Goal: Information Seeking & Learning: Learn about a topic

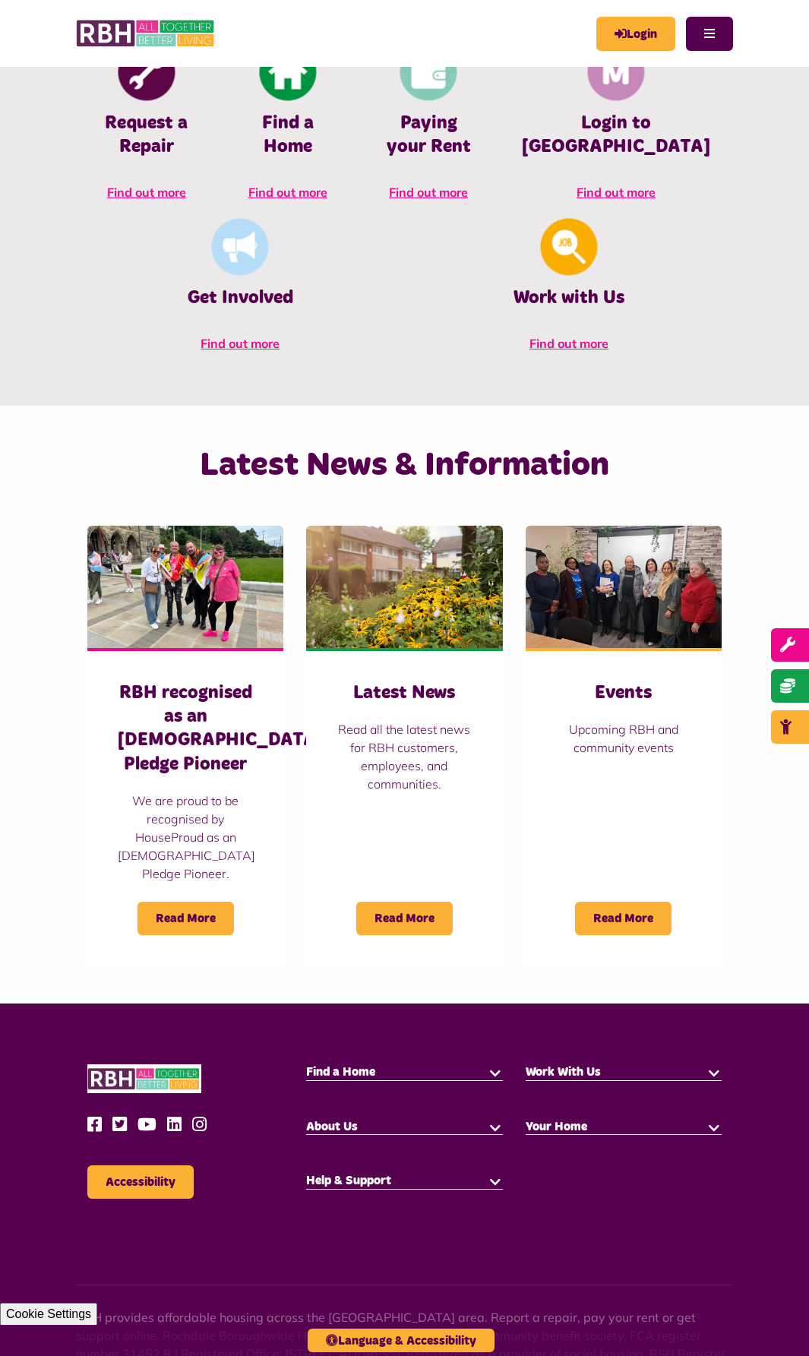
click at [808, 751] on html "MyRBH About Us Contact Us Search" at bounding box center [404, 420] width 809 height 2183
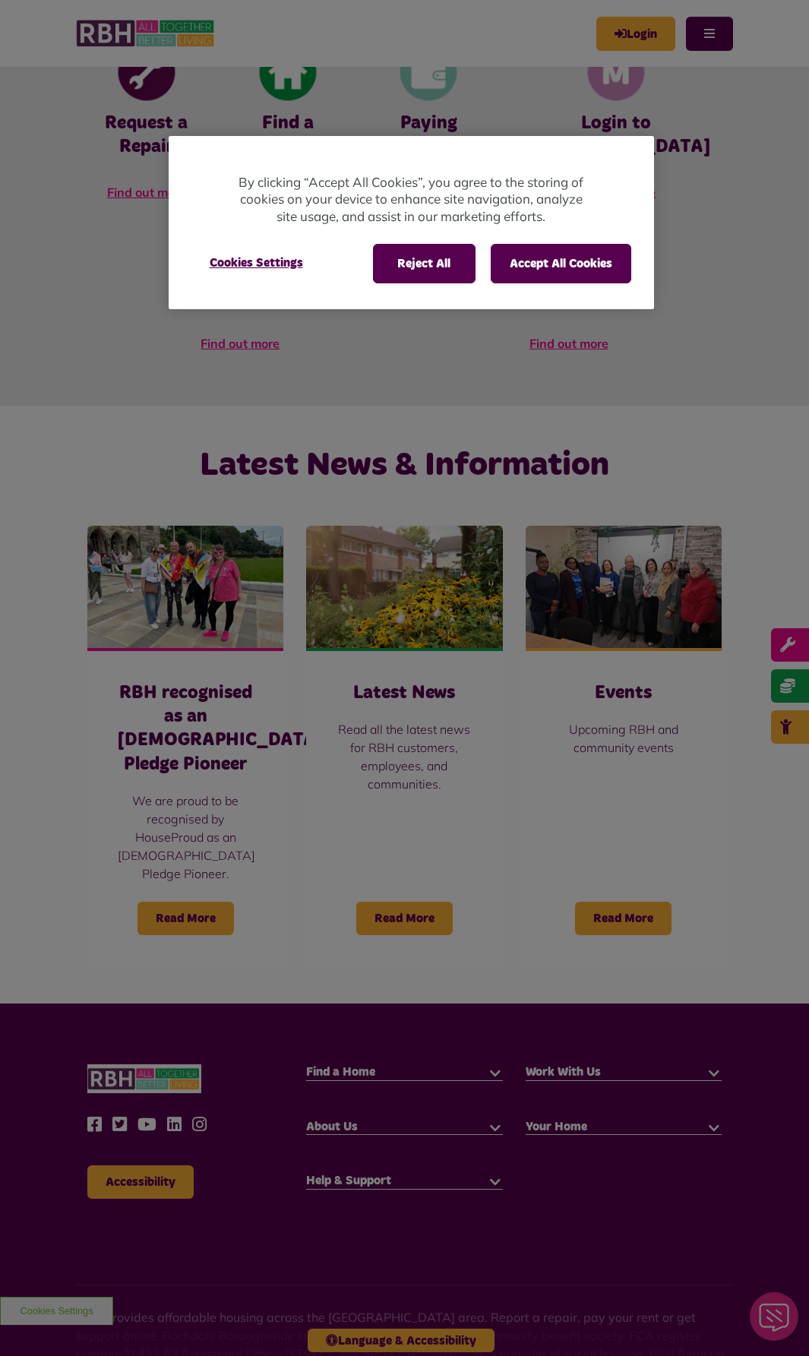
scroll to position [676, 0]
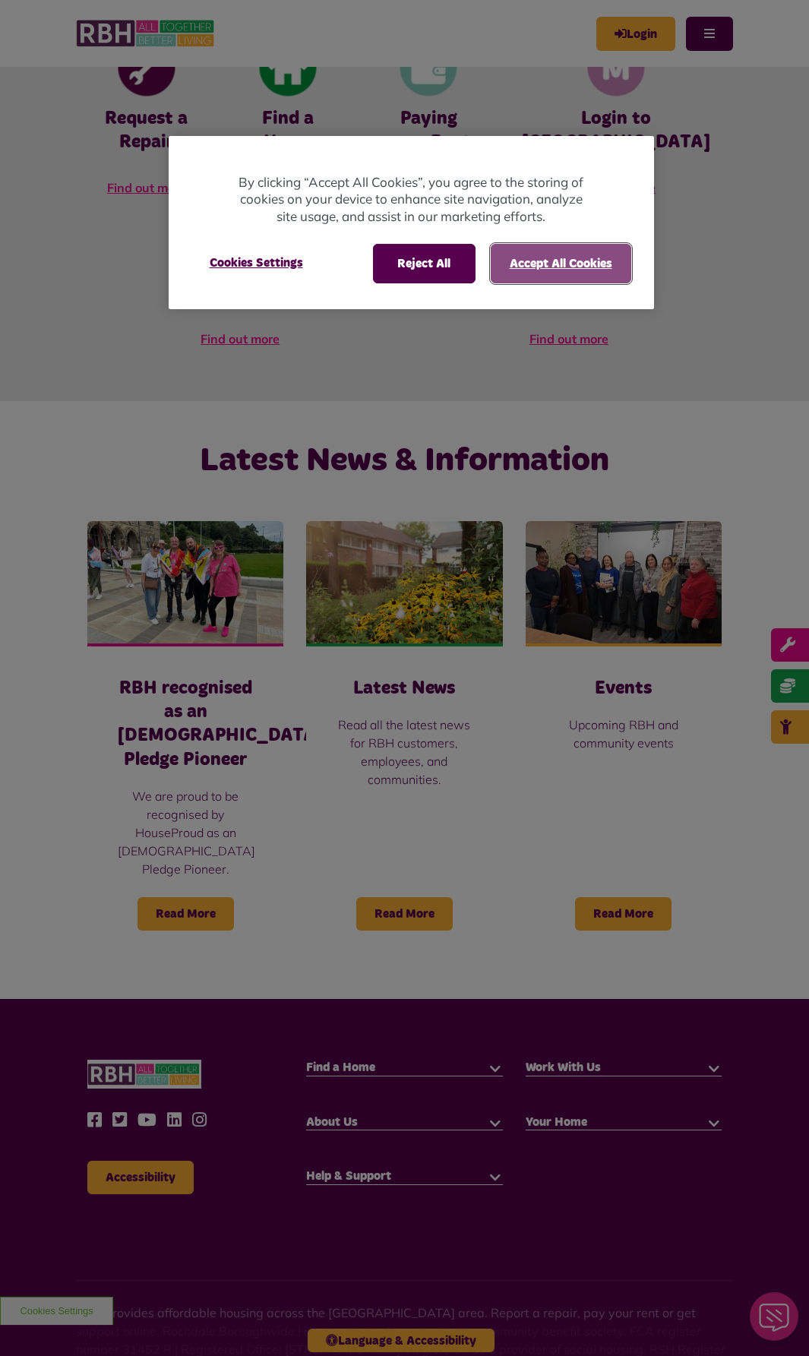
click at [593, 264] on button "Accept All Cookies" at bounding box center [561, 264] width 141 height 40
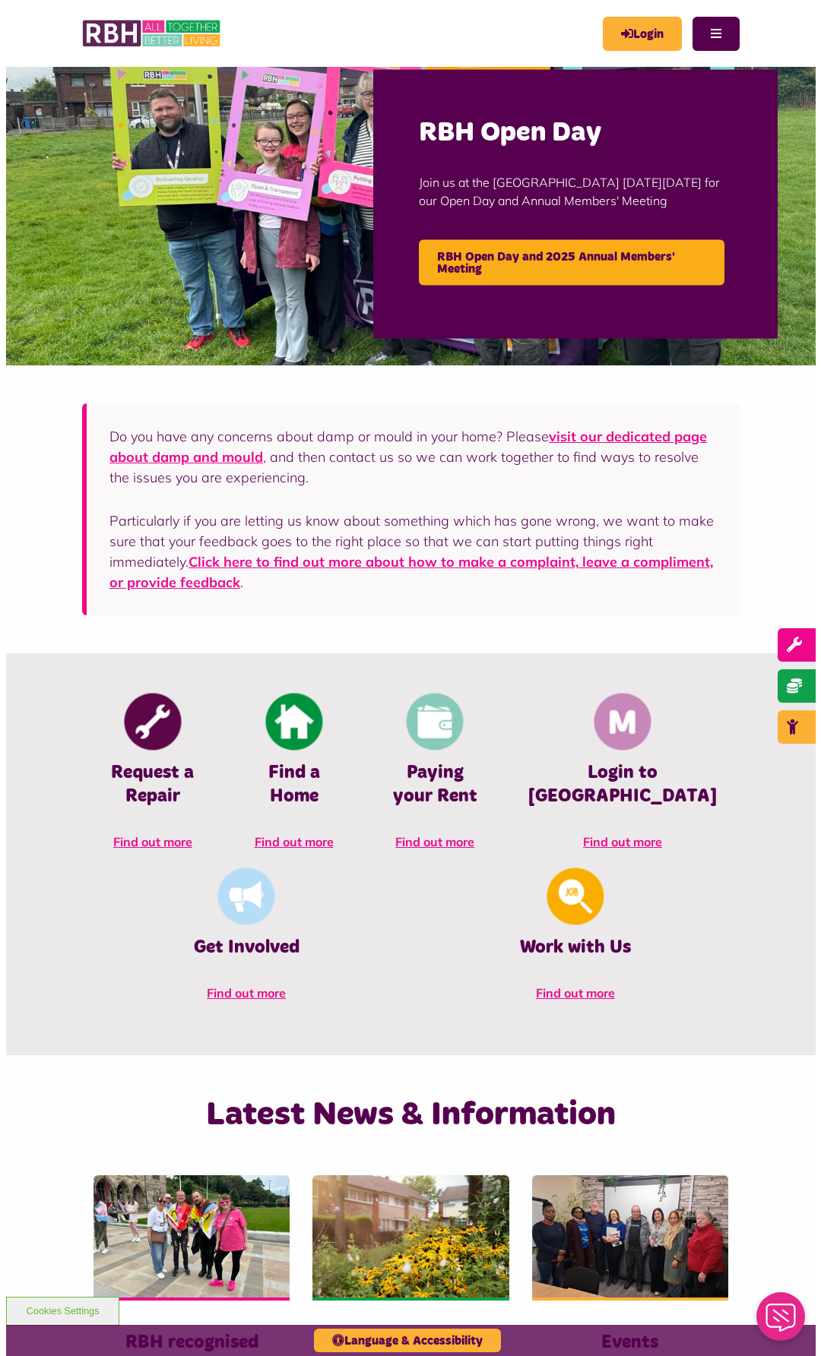
scroll to position [0, 0]
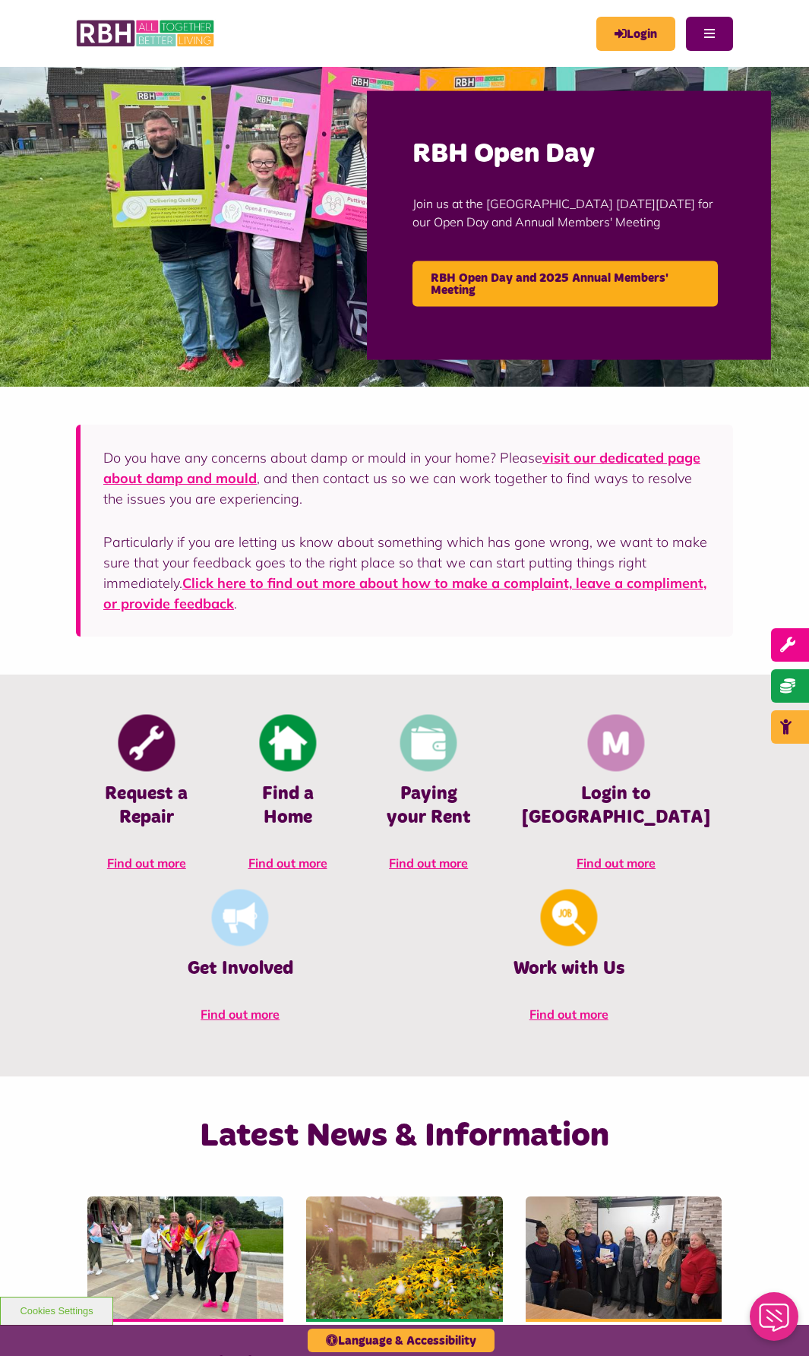
click at [717, 34] on button "Menu" at bounding box center [709, 34] width 47 height 34
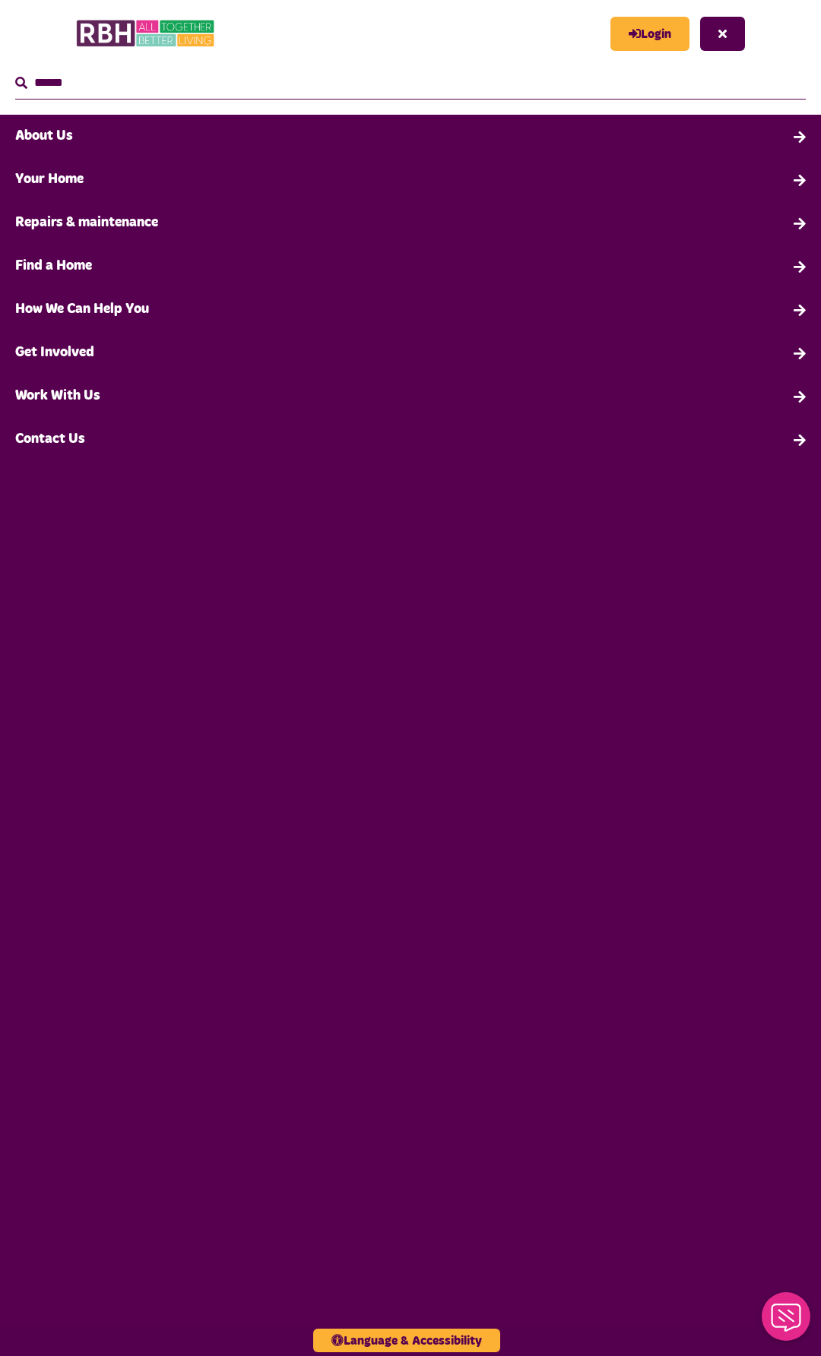
click at [100, 386] on link "Work With Us" at bounding box center [410, 396] width 821 height 43
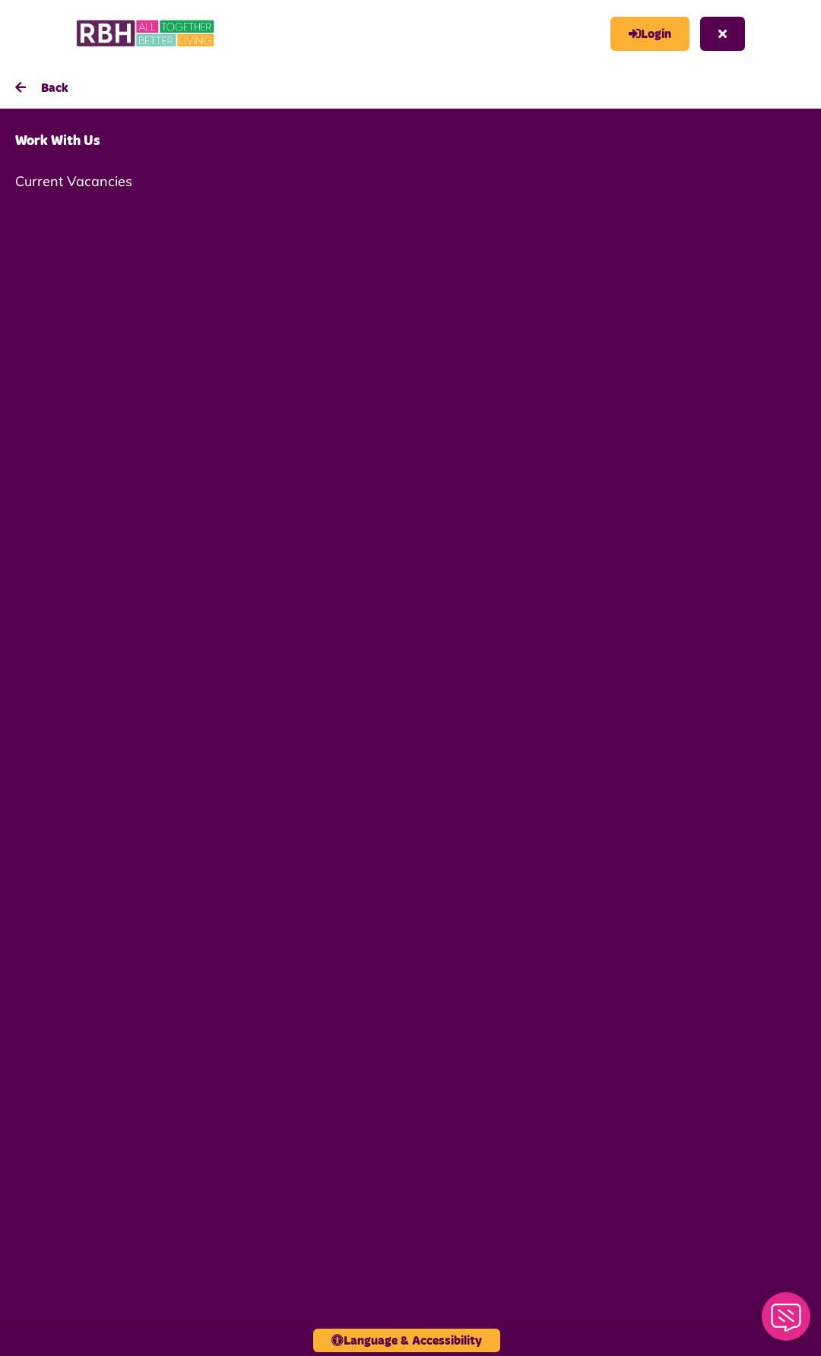
click at [101, 178] on link "Current Vacancies" at bounding box center [410, 181] width 821 height 36
